Goal: Find specific page/section: Find specific page/section

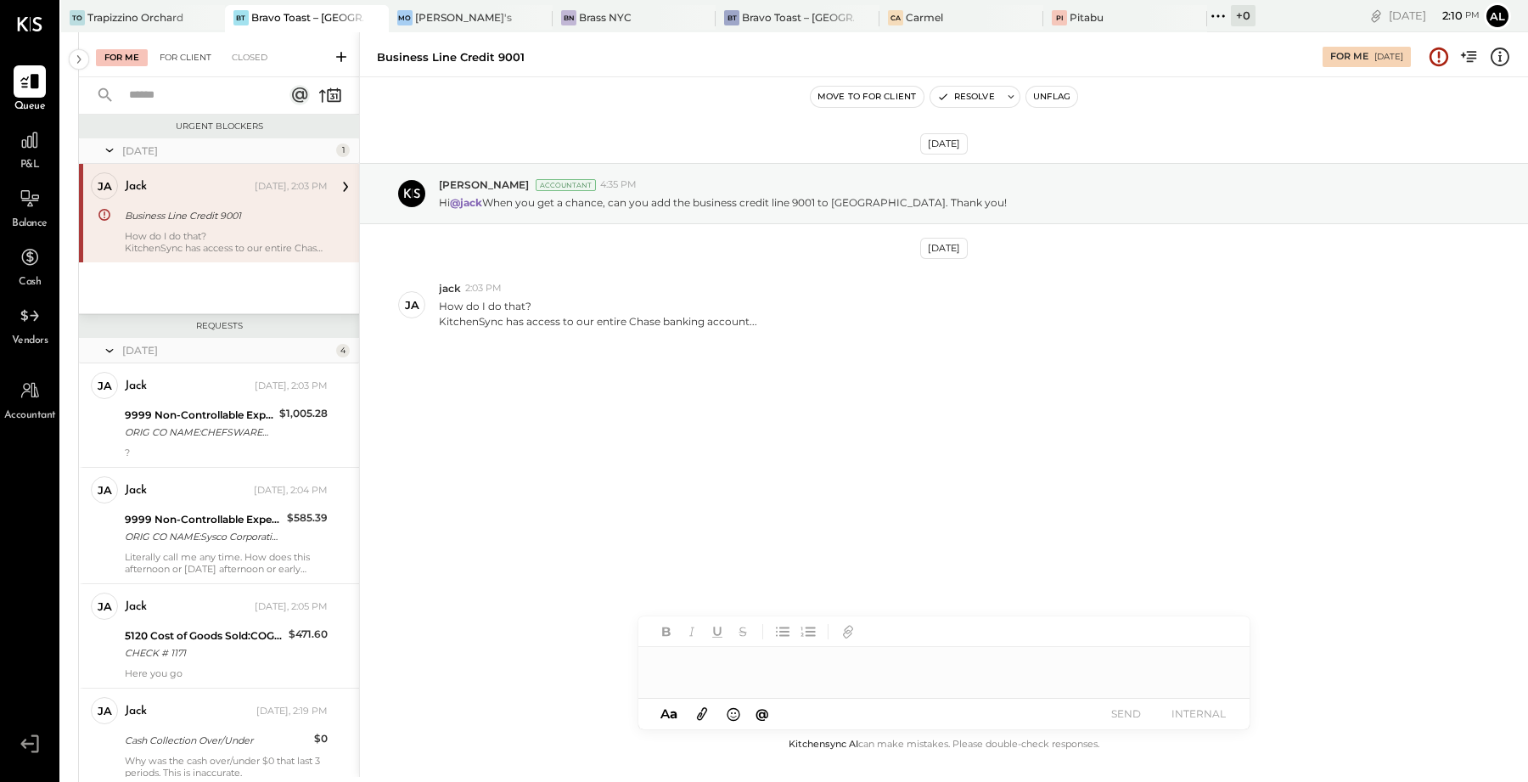
click at [183, 64] on div "For Client" at bounding box center [185, 57] width 69 height 17
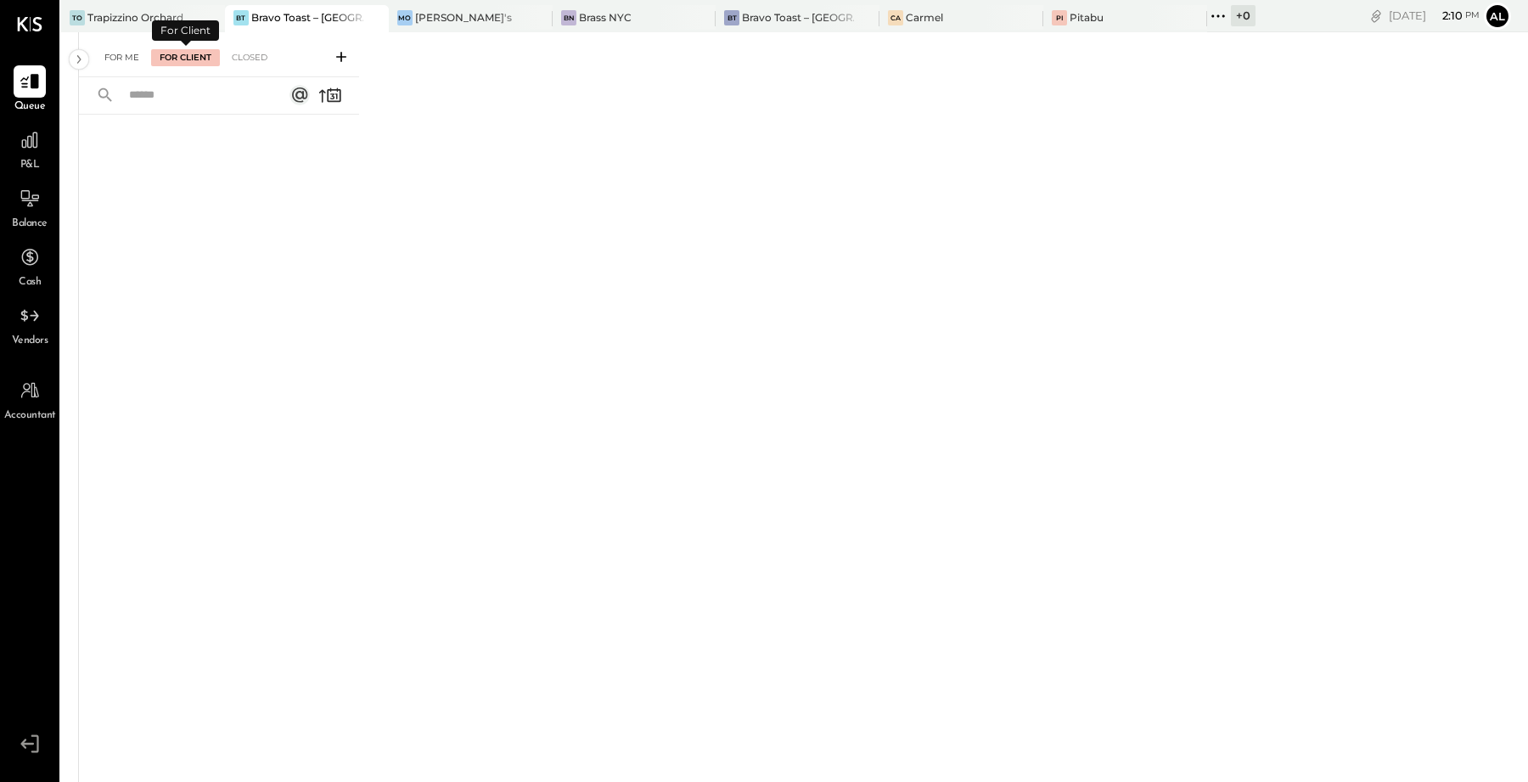
click at [125, 57] on div "For Me" at bounding box center [122, 57] width 52 height 17
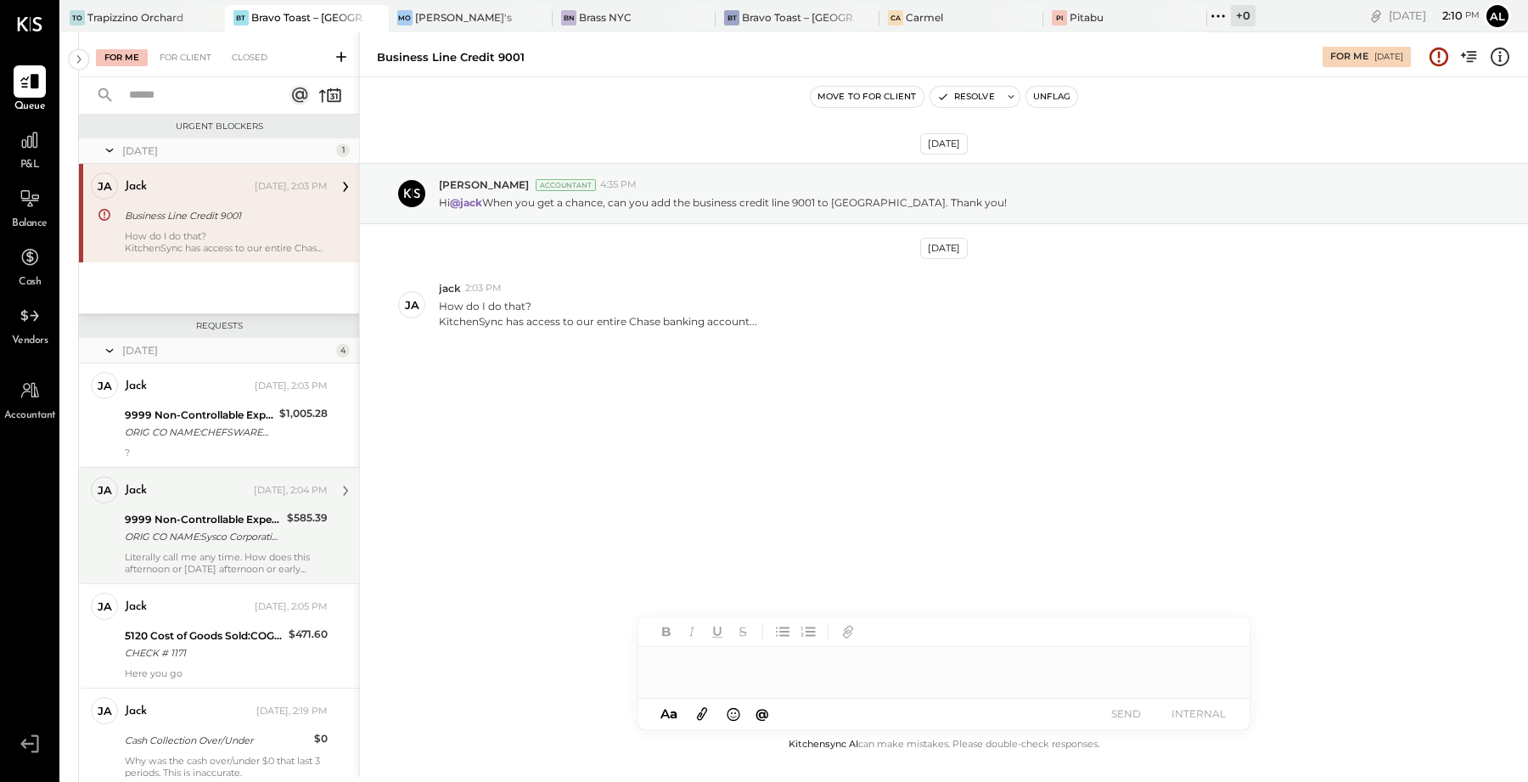
scroll to position [55, 0]
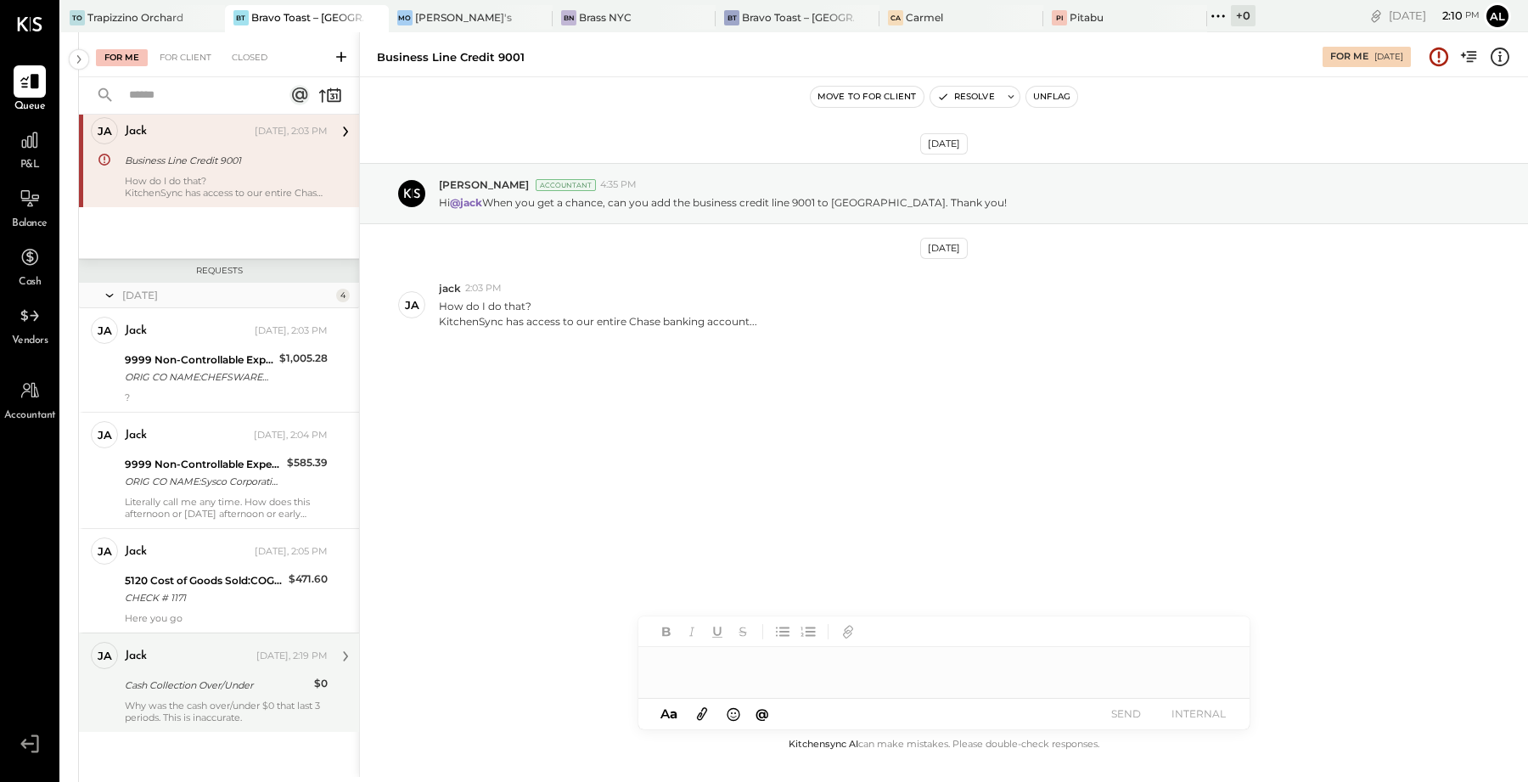
click at [220, 689] on div "Cash Collection Over/Under" at bounding box center [217, 685] width 184 height 17
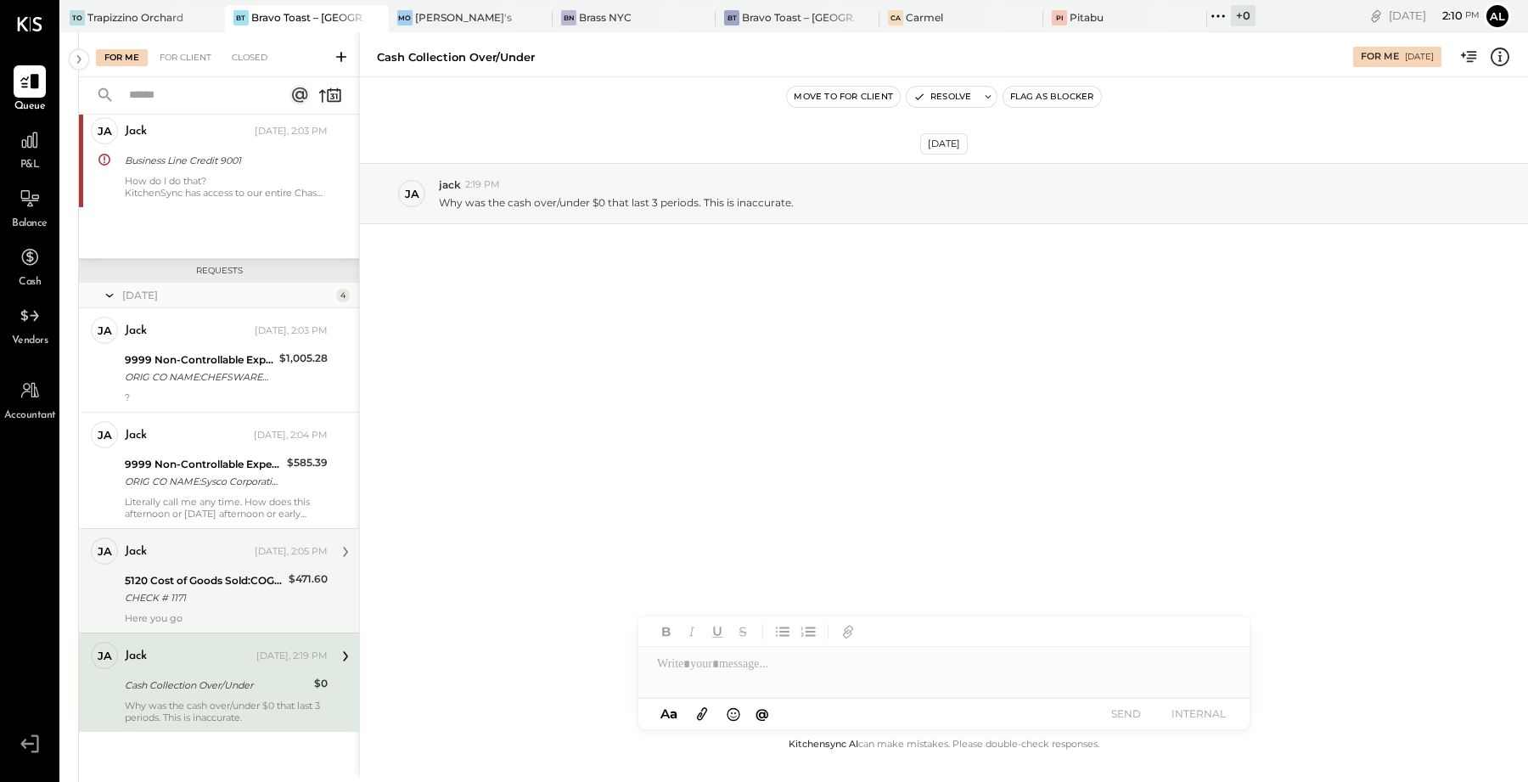
click at [216, 581] on div "5120 Cost of Goods Sold:COGS, Wine" at bounding box center [204, 580] width 159 height 17
